Goal: Information Seeking & Learning: Learn about a topic

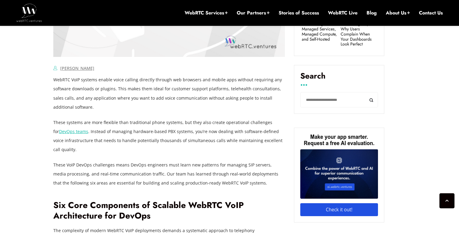
scroll to position [383, 0]
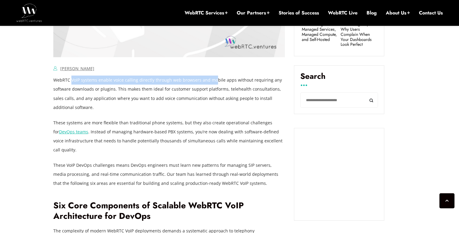
drag, startPoint x: 70, startPoint y: 80, endPoint x: 216, endPoint y: 79, distance: 145.4
click at [214, 79] on p "WebRTC VoIP systems enable voice calling directly through web browsers and mobi…" at bounding box center [169, 94] width 232 height 36
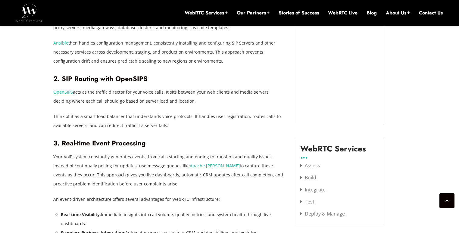
scroll to position [703, 0]
drag, startPoint x: 180, startPoint y: 75, endPoint x: 207, endPoint y: 96, distance: 34.1
click at [207, 96] on p "OpenSIPS acts as the traffic director for your voice calls. It sits between you…" at bounding box center [169, 96] width 232 height 18
drag, startPoint x: 188, startPoint y: 96, endPoint x: 196, endPoint y: 78, distance: 19.3
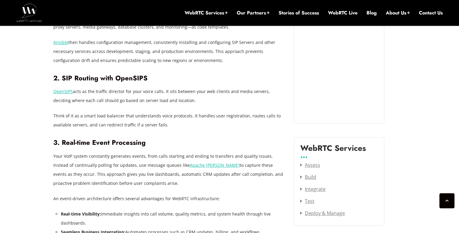
click at [196, 87] on p "OpenSIPS acts as the traffic director for your voice calls. It sits between you…" at bounding box center [169, 96] width 232 height 18
drag, startPoint x: 198, startPoint y: 74, endPoint x: 206, endPoint y: 89, distance: 17.1
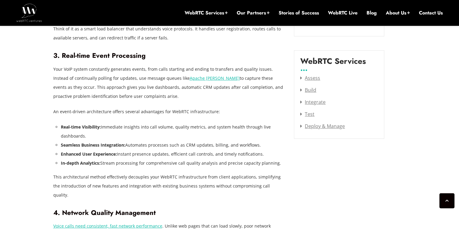
scroll to position [804, 0]
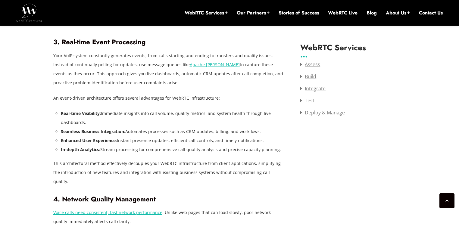
drag, startPoint x: 162, startPoint y: 97, endPoint x: 187, endPoint y: 116, distance: 31.7
click at [187, 116] on div "WebRTC VoIP systems enable voice calling directly through web browsers and mobi…" at bounding box center [169, 142] width 232 height 975
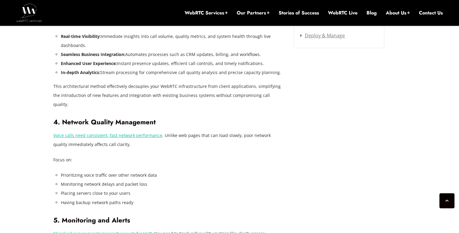
scroll to position [886, 0]
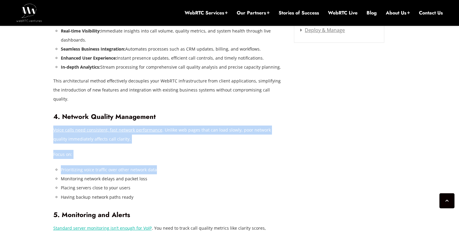
drag, startPoint x: 197, startPoint y: 103, endPoint x: 199, endPoint y: 149, distance: 45.8
click at [199, 149] on div "WebRTC VoIP systems enable voice calling directly through web browsers and mobi…" at bounding box center [169, 59] width 232 height 975
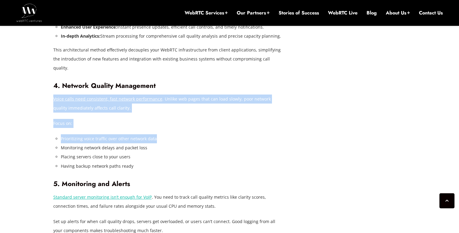
scroll to position [919, 0]
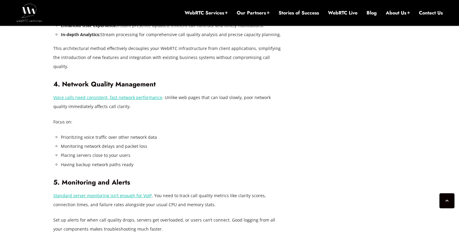
click at [185, 151] on li "Placing servers close to your users" at bounding box center [173, 155] width 224 height 9
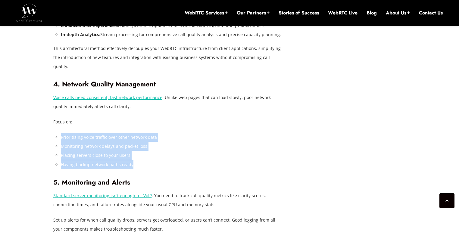
drag, startPoint x: 173, startPoint y: 110, endPoint x: 180, endPoint y: 150, distance: 40.8
click at [180, 150] on div "WebRTC VoIP systems enable voice calling directly through web browsers and mobi…" at bounding box center [169, 27] width 232 height 975
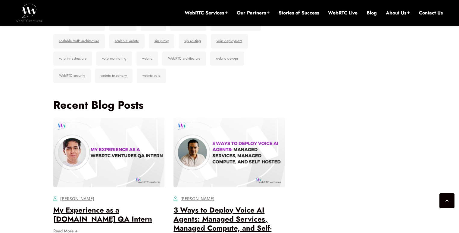
scroll to position [1442, 0]
